Goal: Transaction & Acquisition: Obtain resource

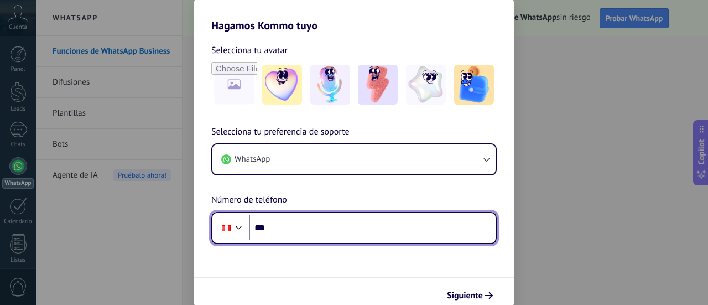
click at [309, 227] on input "***" at bounding box center [372, 227] width 247 height 25
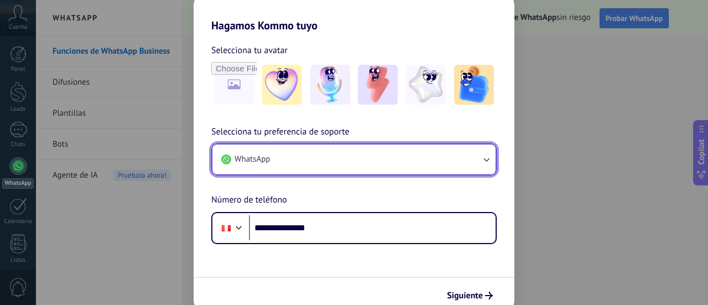
click at [333, 164] on button "WhatsApp" at bounding box center [353, 159] width 283 height 30
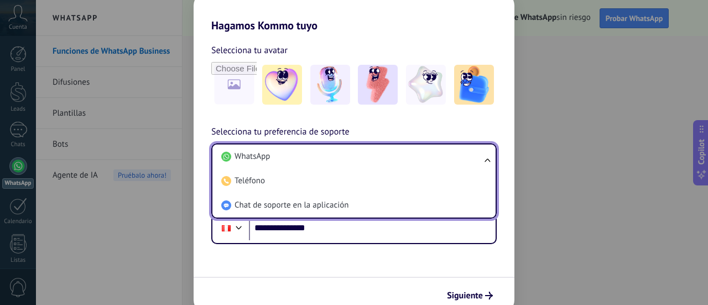
click at [333, 164] on li "WhatsApp" at bounding box center [352, 156] width 270 height 24
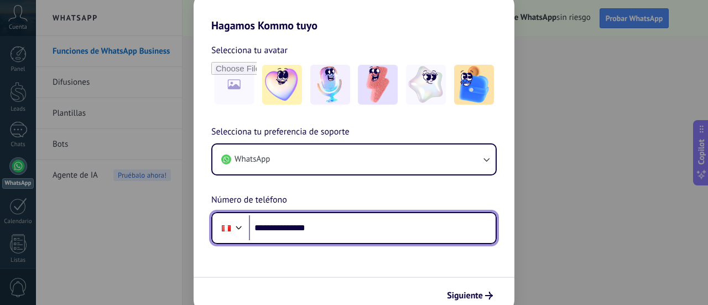
drag, startPoint x: 329, startPoint y: 228, endPoint x: 276, endPoint y: 228, distance: 53.1
click at [276, 228] on input "**********" at bounding box center [372, 227] width 247 height 25
type input "**********"
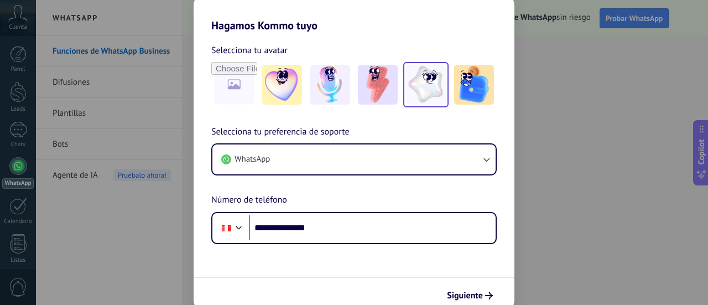
click at [414, 97] on img at bounding box center [426, 85] width 40 height 40
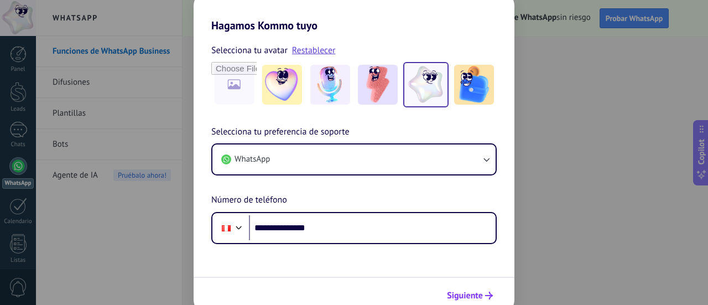
click at [458, 295] on span "Siguiente" at bounding box center [465, 295] width 36 height 8
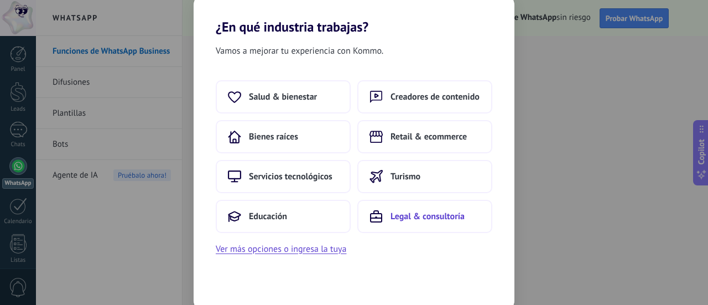
click at [420, 208] on button "Legal & consultoría" at bounding box center [424, 216] width 135 height 33
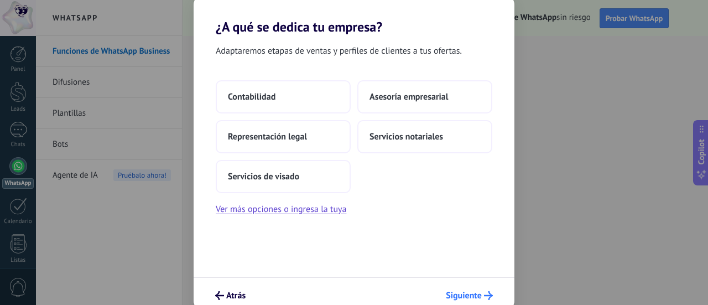
click at [449, 297] on span "Siguiente" at bounding box center [464, 295] width 36 height 8
click at [296, 207] on button "Ver más opciones o ingresa la tuya" at bounding box center [281, 209] width 131 height 14
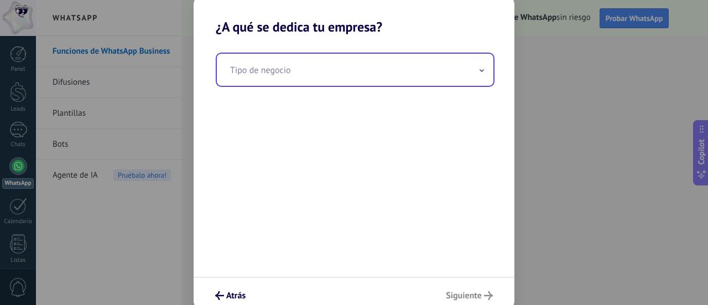
click at [337, 81] on input "text" at bounding box center [355, 70] width 277 height 32
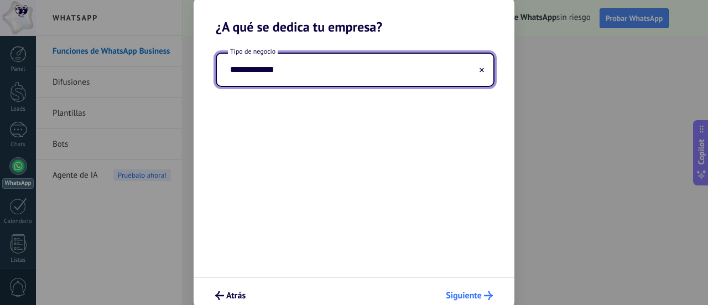
type input "**********"
click at [462, 285] on div "Atrás Siguiente" at bounding box center [354, 295] width 321 height 36
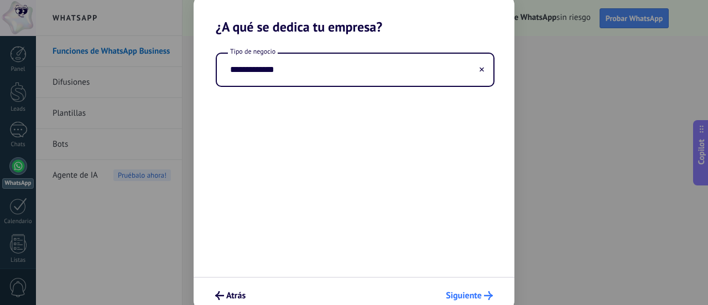
click at [463, 291] on span "Siguiente" at bounding box center [464, 295] width 36 height 8
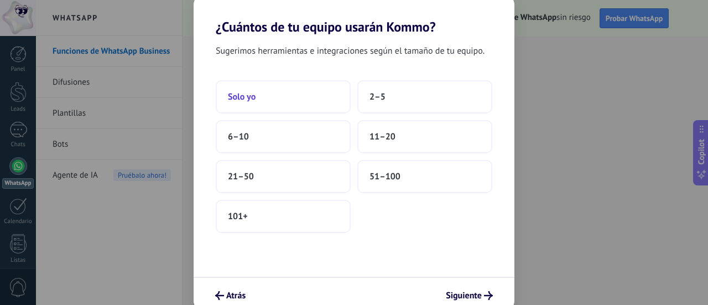
click at [289, 109] on button "Solo yo" at bounding box center [283, 96] width 135 height 33
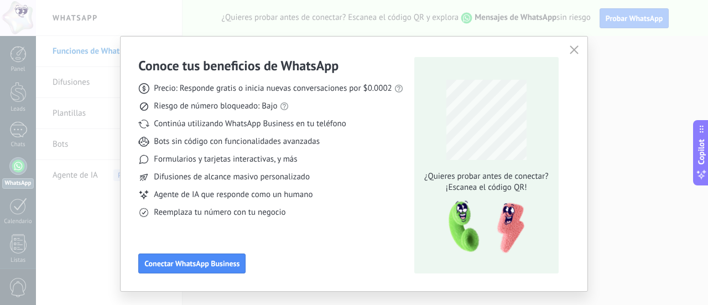
click at [265, 242] on div "Conoce tus beneficios de WhatsApp Precio: Responde gratis o inicia nuevas conve…" at bounding box center [270, 165] width 265 height 216
click at [567, 55] on button "button" at bounding box center [574, 50] width 14 height 15
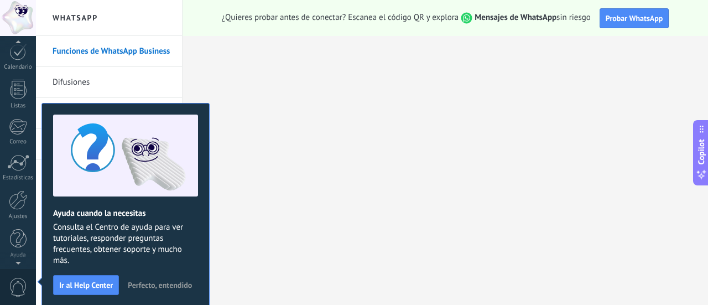
scroll to position [32, 0]
click at [179, 285] on span "Perfecto, entendido" at bounding box center [160, 285] width 64 height 8
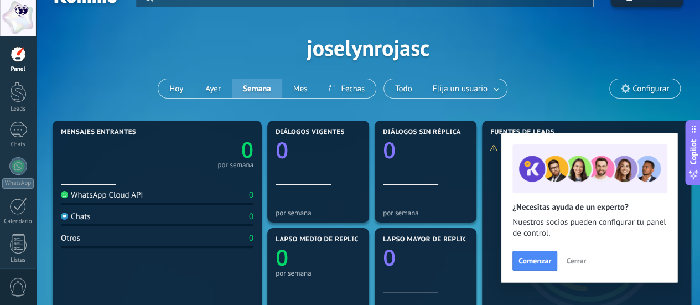
scroll to position [28, 0]
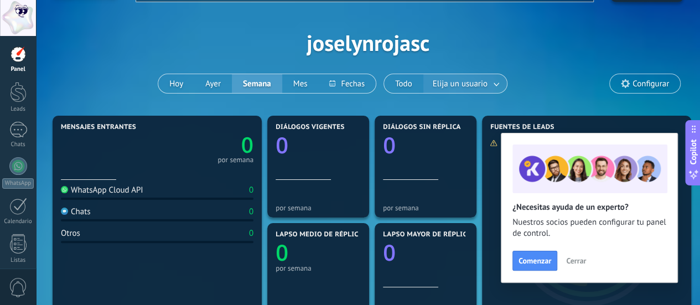
click at [429, 81] on button "Elija un usuario" at bounding box center [465, 83] width 84 height 19
click at [494, 81] on link at bounding box center [497, 84] width 20 height 18
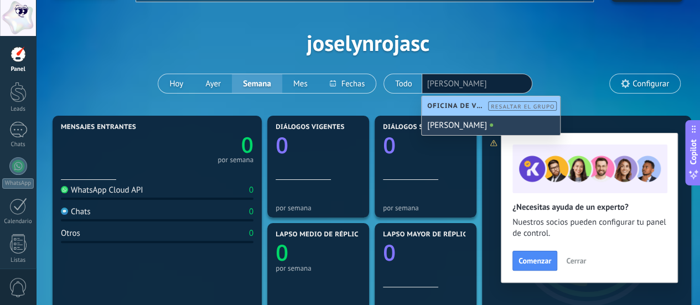
click at [465, 124] on div "[PERSON_NAME]" at bounding box center [490, 125] width 138 height 19
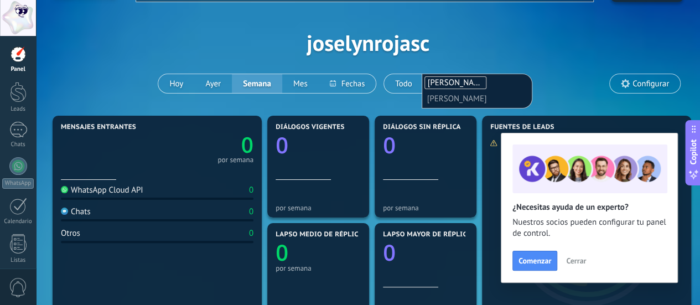
click at [357, 108] on div "Aplicar Eventos joselynrojasc Hoy Ayer Semana Mes" at bounding box center [368, 42] width 630 height 140
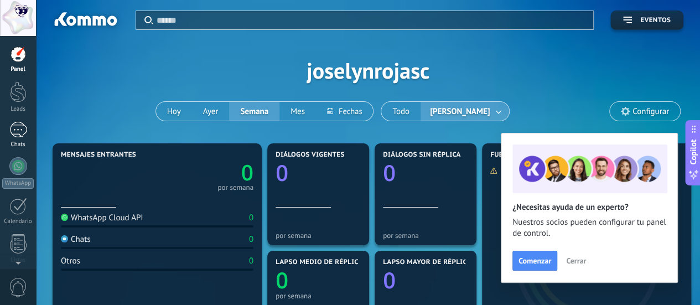
click at [19, 127] on div at bounding box center [18, 130] width 18 height 16
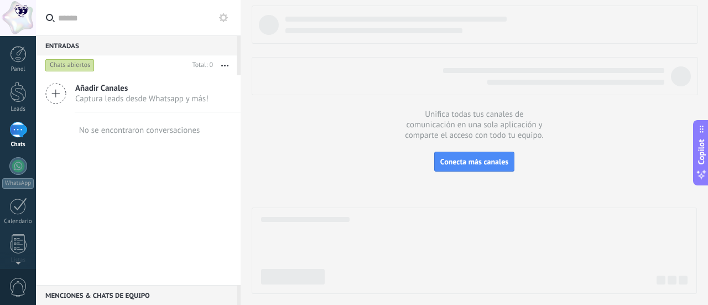
click at [109, 101] on span "Captura leads desde Whatsapp y más!" at bounding box center [141, 98] width 133 height 11
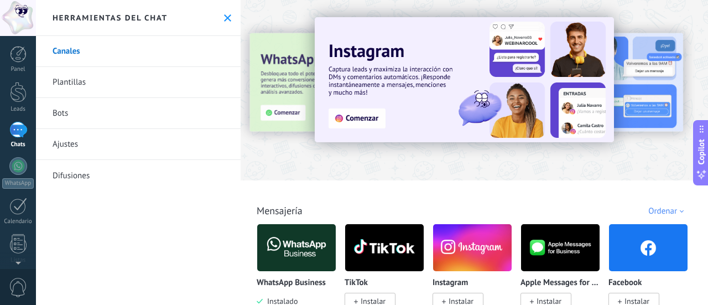
click at [86, 175] on link "Difusiones" at bounding box center [138, 175] width 205 height 31
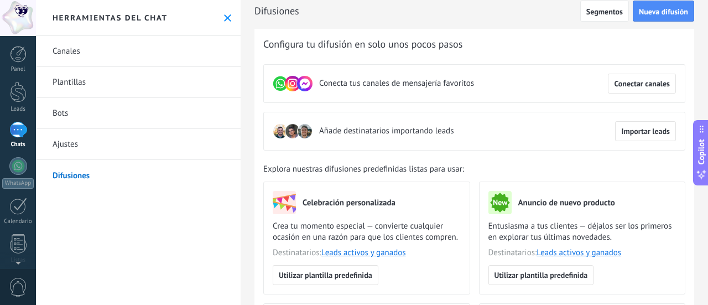
scroll to position [7, 0]
click at [645, 127] on span "Importar leads" at bounding box center [645, 131] width 49 height 8
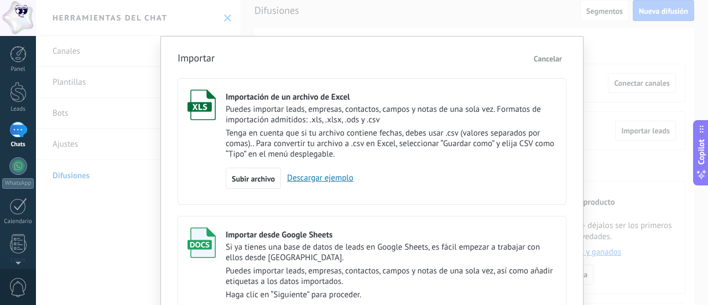
click at [296, 180] on link "Descargar ejemplo" at bounding box center [317, 178] width 72 height 11
